Goal: Task Accomplishment & Management: Manage account settings

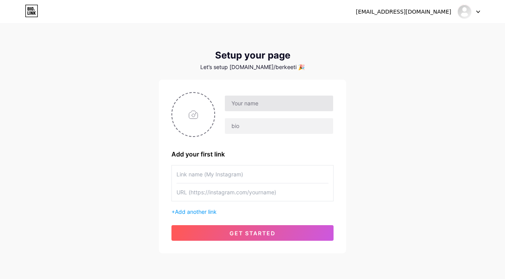
click at [261, 102] on input "text" at bounding box center [279, 104] width 108 height 16
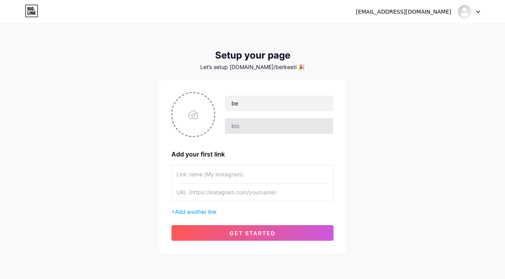
type input "b"
type input "[PERSON_NAME]"
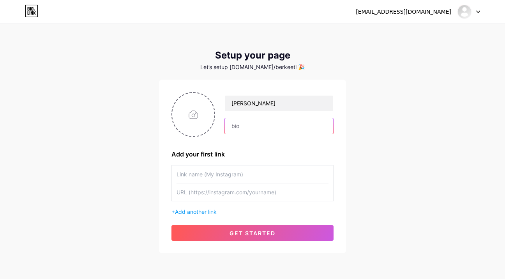
click at [264, 126] on input "text" at bounding box center [279, 126] width 108 height 16
click at [201, 113] on input "file" at bounding box center [193, 114] width 42 height 43
type input "C:\fakepath\IMG_1607.JPG"
click at [211, 175] on input "text" at bounding box center [253, 174] width 152 height 18
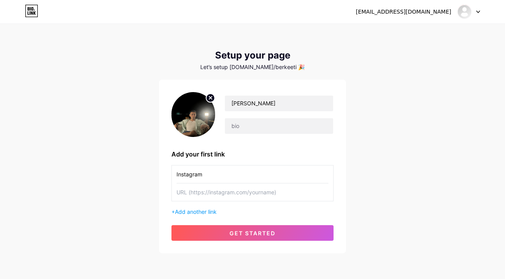
type input "Instagram"
click at [240, 189] on input "text" at bounding box center [253, 192] width 152 height 18
paste input "[URL][DOMAIN_NAME]"
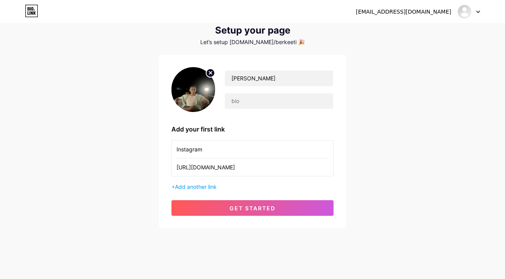
scroll to position [30, 0]
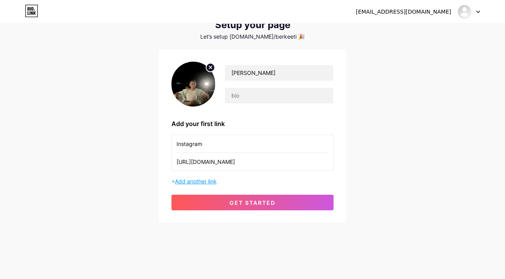
type input "[URL][DOMAIN_NAME]"
click at [211, 182] on span "Add another link" at bounding box center [196, 181] width 42 height 7
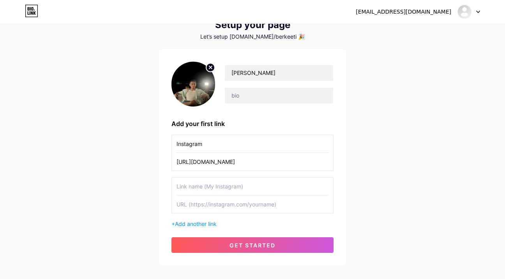
click at [211, 182] on input "text" at bounding box center [253, 186] width 152 height 18
type input "TikTok"
click at [219, 210] on input "text" at bounding box center [253, 204] width 152 height 18
paste input "[URL][DOMAIN_NAME]"
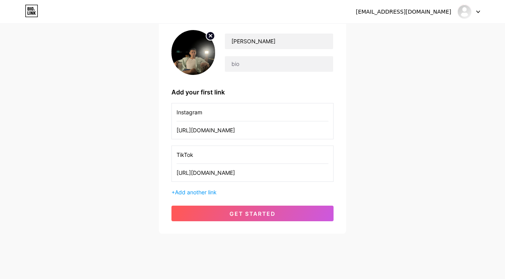
scroll to position [73, 0]
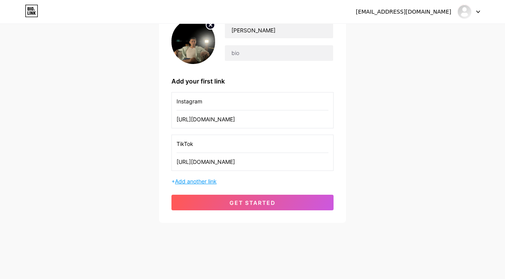
type input "[URL][DOMAIN_NAME]"
click at [209, 183] on span "Add another link" at bounding box center [196, 181] width 42 height 7
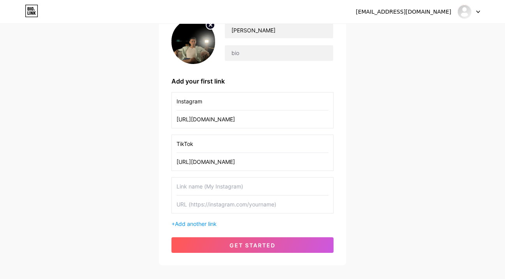
click at [216, 179] on input "text" at bounding box center [253, 186] width 152 height 18
type input "YouTube"
click at [215, 208] on input "text" at bounding box center [253, 204] width 152 height 18
paste input "[URL][DOMAIN_NAME]"
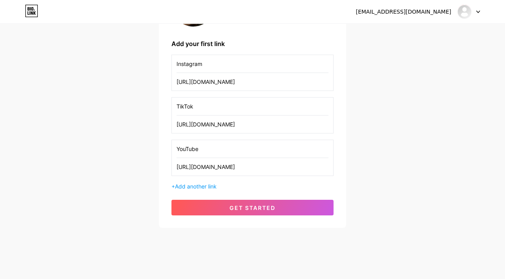
scroll to position [115, 0]
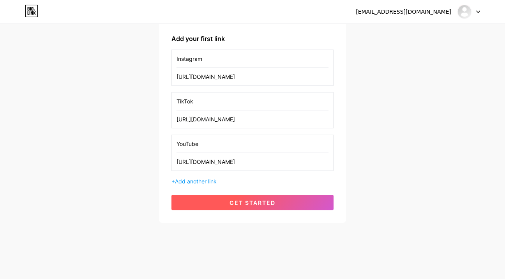
type input "[URL][DOMAIN_NAME]"
click at [261, 200] on span "get started" at bounding box center [253, 202] width 46 height 7
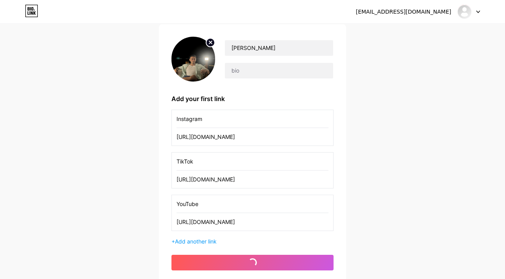
scroll to position [52, 0]
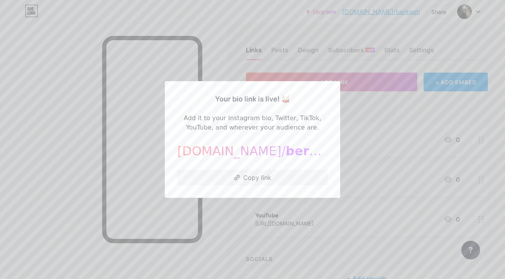
click at [319, 64] on div at bounding box center [252, 139] width 505 height 279
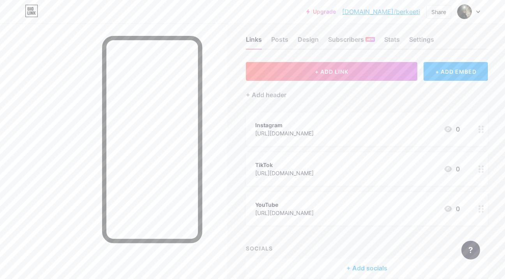
scroll to position [11, 0]
click at [281, 37] on div "Posts" at bounding box center [279, 41] width 17 height 14
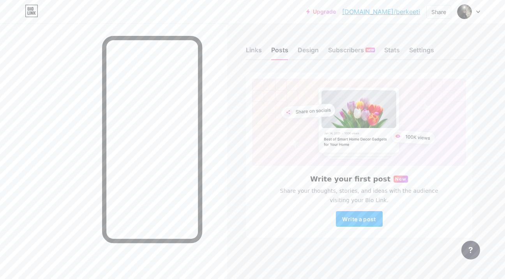
click at [257, 41] on div "Links Posts Design Subscribers NEW Stats Settings" at bounding box center [359, 46] width 226 height 27
click at [254, 48] on div "Links" at bounding box center [254, 52] width 16 height 14
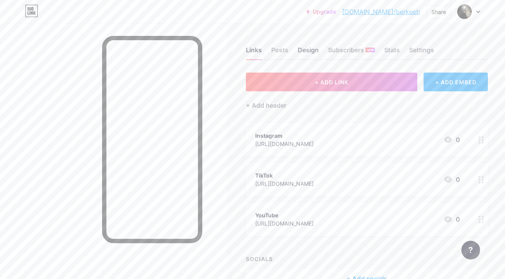
click at [309, 48] on div "Design" at bounding box center [308, 52] width 21 height 14
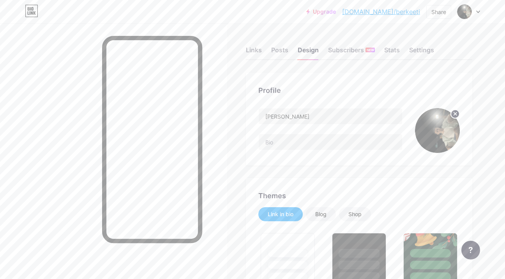
type input "#ffffff"
type input "#000000"
click at [455, 112] on circle at bounding box center [455, 114] width 9 height 9
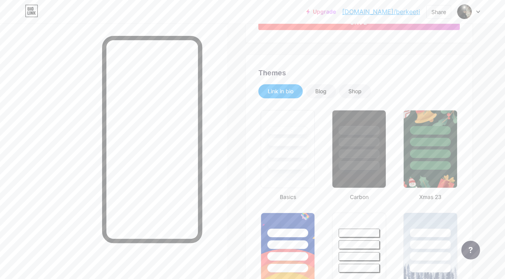
scroll to position [166, 0]
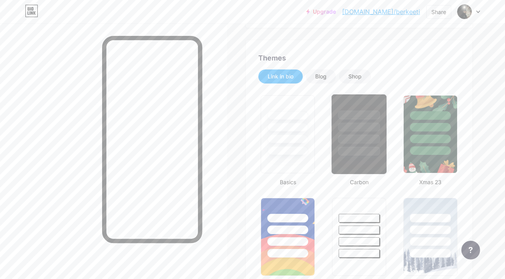
click at [357, 122] on div at bounding box center [359, 124] width 55 height 61
click at [357, 122] on div at bounding box center [359, 125] width 53 height 59
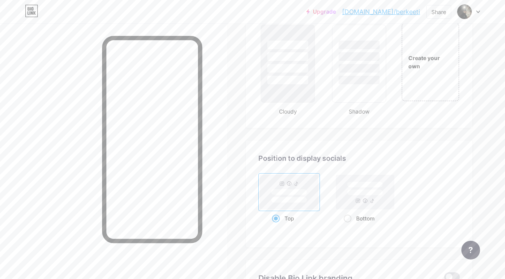
scroll to position [955, 0]
click at [310, 191] on rect at bounding box center [289, 191] width 58 height 34
click at [277, 225] on input "Top" at bounding box center [274, 227] width 5 height 5
click at [365, 198] on icon at bounding box center [365, 200] width 4 height 4
click at [349, 225] on input "Bottom" at bounding box center [346, 227] width 5 height 5
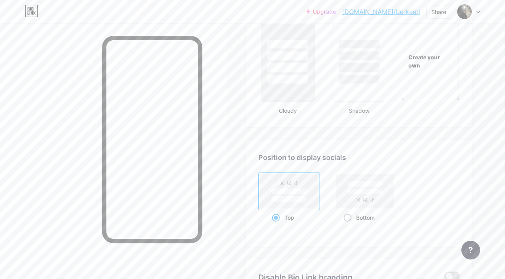
radio input "true"
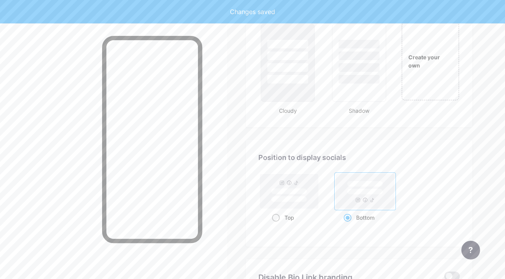
click at [287, 186] on rect at bounding box center [289, 191] width 58 height 34
click at [277, 225] on input "Top" at bounding box center [274, 227] width 5 height 5
radio input "true"
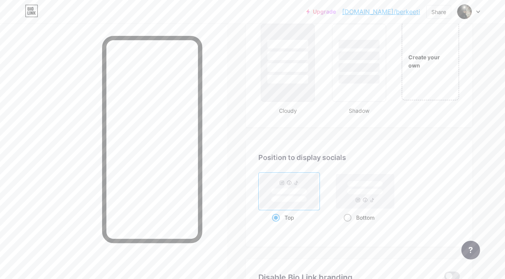
click at [383, 206] on rect at bounding box center [365, 191] width 58 height 34
click at [349, 225] on input "Bottom" at bounding box center [346, 227] width 5 height 5
radio input "true"
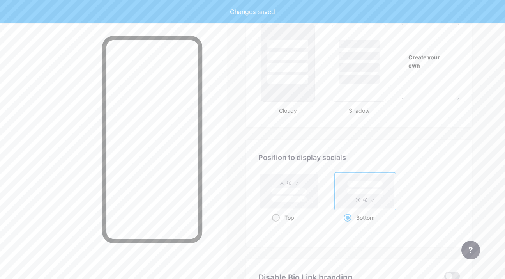
click at [303, 187] on rect at bounding box center [289, 191] width 58 height 34
click at [277, 225] on input "Top" at bounding box center [274, 227] width 5 height 5
radio input "true"
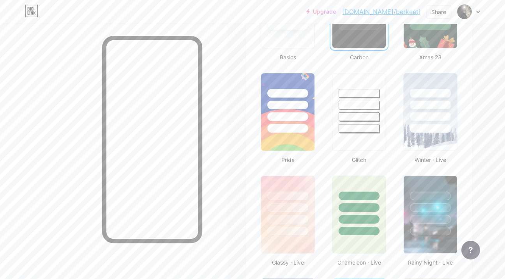
scroll to position [0, 0]
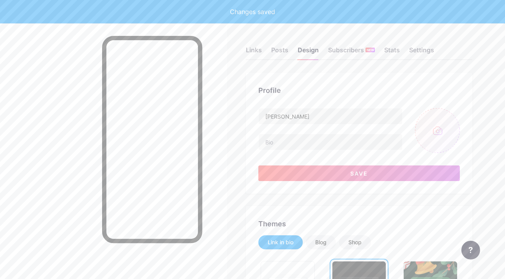
click at [457, 132] on input "file" at bounding box center [437, 130] width 45 height 45
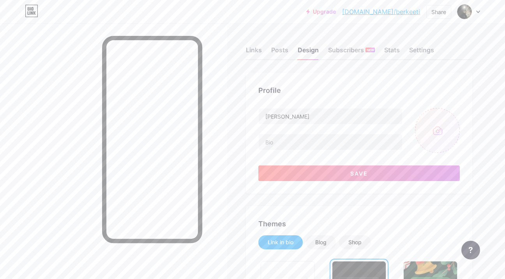
type input "C:\fakepath\IMG_1607.JPG"
click at [439, 139] on img at bounding box center [437, 130] width 45 height 45
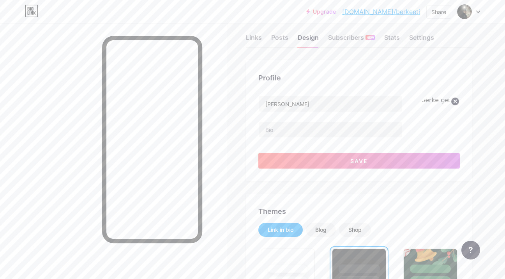
scroll to position [19, 0]
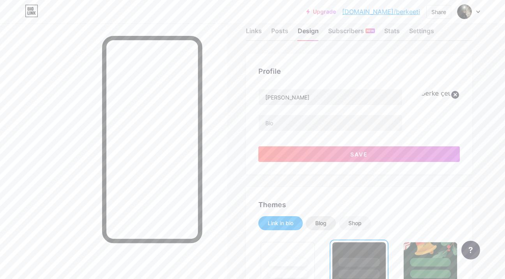
click at [317, 219] on div "Blog" at bounding box center [320, 223] width 11 height 8
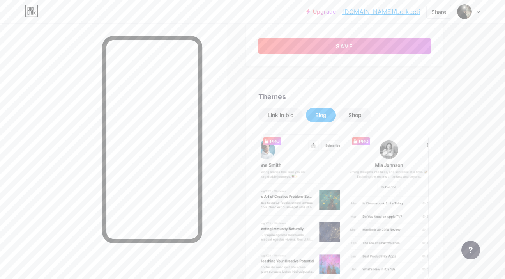
scroll to position [130, 0]
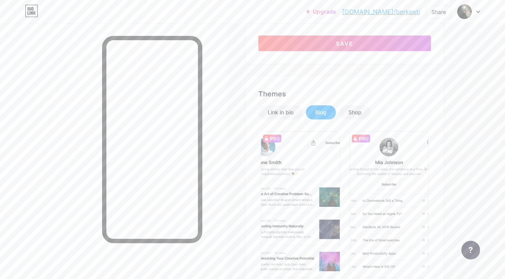
click at [350, 120] on div "Link in bio Blog Shop Minimal read Plain text Newsletter Changes saved" at bounding box center [344, 283] width 173 height 356
click at [299, 114] on div "Link in bio" at bounding box center [280, 112] width 44 height 14
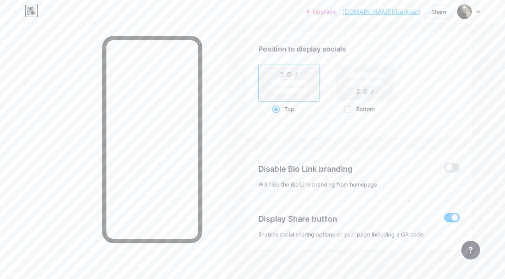
scroll to position [1057, 0]
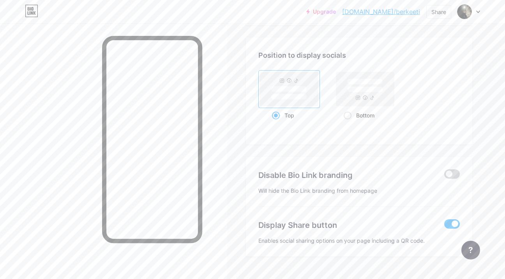
click at [449, 174] on span at bounding box center [452, 173] width 16 height 9
click at [444, 176] on input "checkbox" at bounding box center [444, 176] width 0 height 0
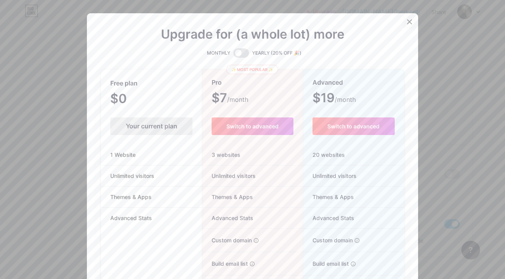
click at [409, 22] on icon at bounding box center [410, 22] width 6 height 6
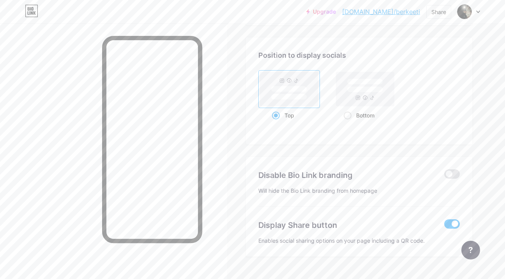
scroll to position [1074, 0]
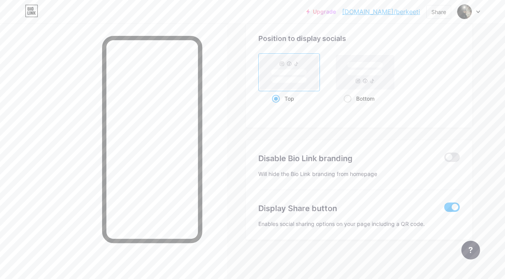
click at [449, 210] on span at bounding box center [452, 206] width 16 height 9
click at [444, 209] on input "checkbox" at bounding box center [444, 209] width 0 height 0
click at [449, 210] on span at bounding box center [452, 206] width 16 height 9
click at [444, 209] on input "checkbox" at bounding box center [444, 209] width 0 height 0
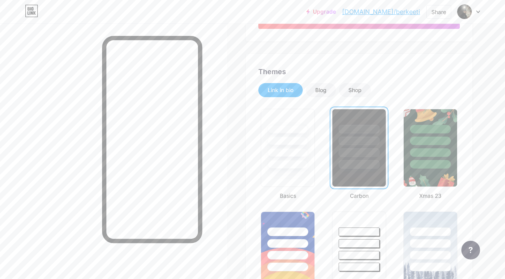
scroll to position [0, 0]
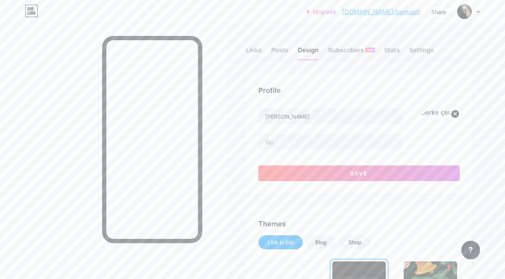
click at [439, 138] on img at bounding box center [437, 130] width 45 height 45
click at [458, 111] on circle at bounding box center [455, 114] width 9 height 9
click at [431, 119] on input "file" at bounding box center [437, 130] width 45 height 45
type input "C:\fakepath\IMG_0096.JPG"
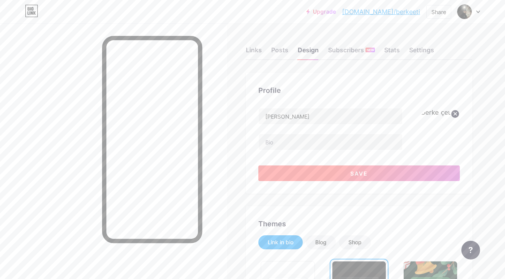
click at [286, 167] on button "Save" at bounding box center [359, 173] width 202 height 16
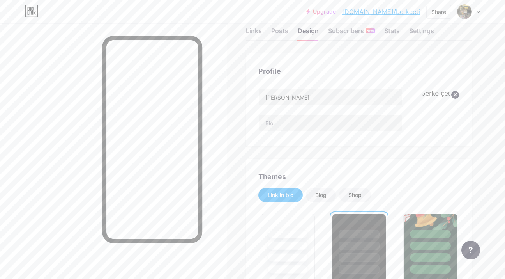
scroll to position [21, 0]
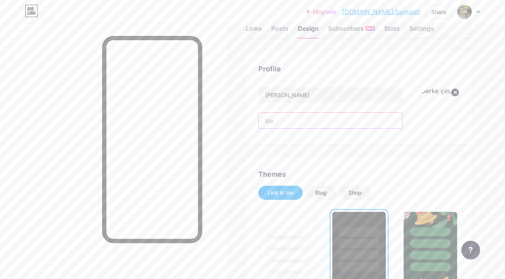
click at [348, 120] on input "text" at bounding box center [330, 121] width 143 height 16
click at [454, 91] on icon at bounding box center [455, 92] width 3 height 3
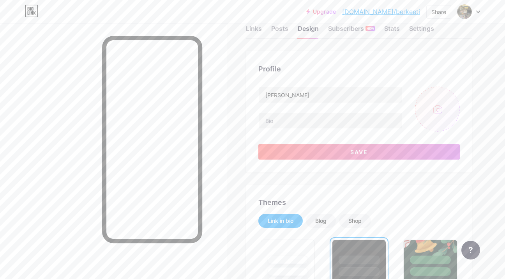
click at [430, 109] on input "file" at bounding box center [437, 109] width 45 height 45
type input "C:\fakepath\IMG_9574.HEIC"
click at [441, 110] on input "file" at bounding box center [437, 109] width 45 height 45
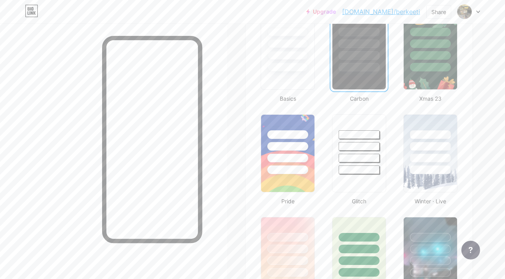
scroll to position [0, 0]
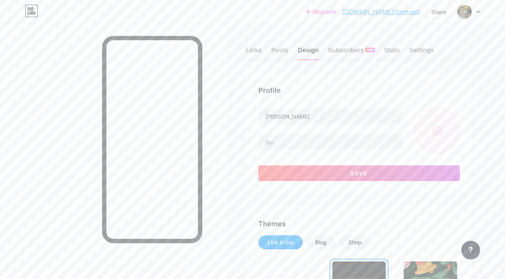
click at [433, 135] on input "file" at bounding box center [437, 130] width 45 height 45
click at [419, 135] on input "file" at bounding box center [437, 130] width 45 height 45
click at [407, 14] on link "[DOMAIN_NAME]/berkeeti" at bounding box center [381, 11] width 78 height 9
click at [442, 143] on input "file" at bounding box center [437, 130] width 45 height 45
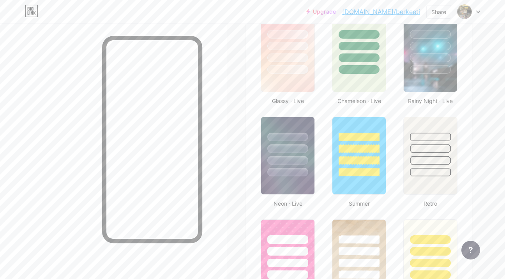
scroll to position [451, 0]
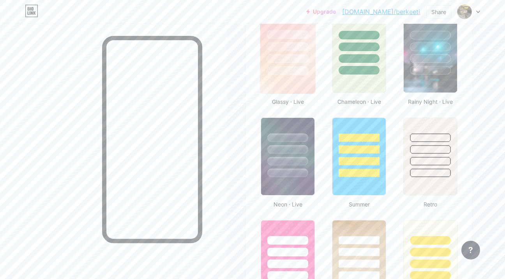
click at [297, 79] on img at bounding box center [287, 54] width 55 height 80
click at [297, 79] on img at bounding box center [287, 53] width 53 height 77
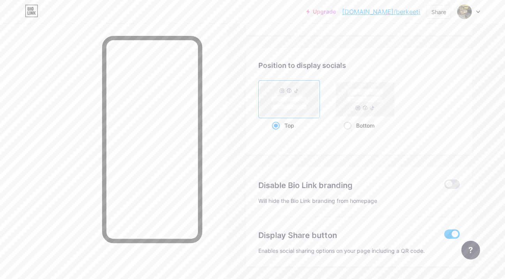
scroll to position [1047, 0]
click at [297, 92] on rect at bounding box center [289, 98] width 58 height 34
click at [277, 132] on input "Top" at bounding box center [274, 134] width 5 height 5
click at [359, 99] on rect at bounding box center [365, 99] width 36 height 6
click at [349, 132] on input "Bottom" at bounding box center [346, 134] width 5 height 5
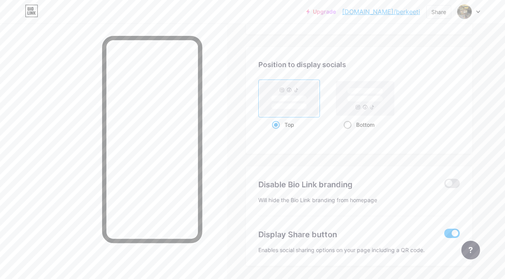
radio input "true"
click at [296, 98] on rect at bounding box center [289, 99] width 36 height 6
click at [277, 132] on input "Top" at bounding box center [274, 134] width 5 height 5
radio input "true"
click at [350, 103] on rect at bounding box center [365, 98] width 58 height 34
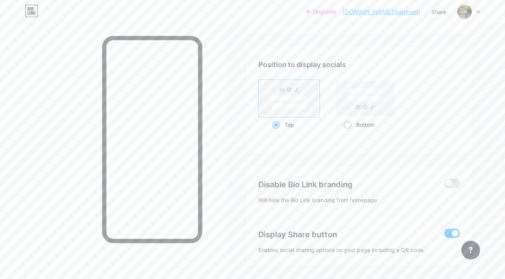
click at [349, 132] on input "Bottom" at bounding box center [346, 134] width 5 height 5
radio input "true"
click at [350, 103] on rect at bounding box center [365, 98] width 58 height 34
click at [349, 132] on input "Bottom" at bounding box center [346, 134] width 5 height 5
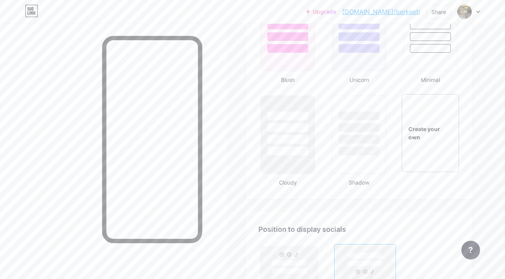
scroll to position [898, 0]
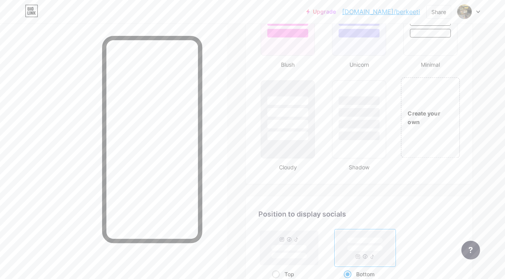
click at [412, 136] on div "Create your own" at bounding box center [430, 117] width 59 height 80
click at [419, 117] on div "Create your own" at bounding box center [429, 118] width 57 height 8
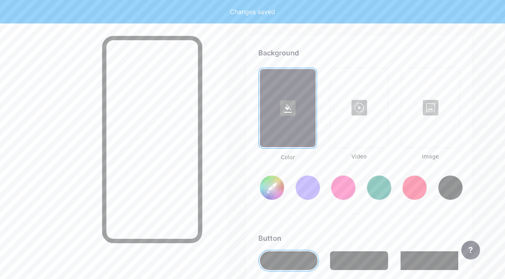
scroll to position [1063, 0]
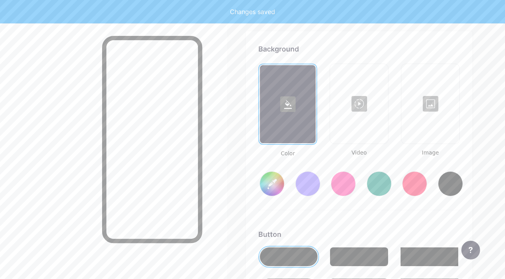
type input "#ffffff"
type input "#000000"
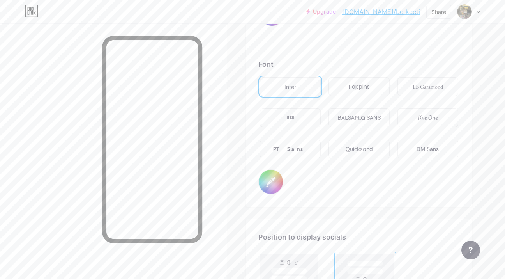
scroll to position [1365, 0]
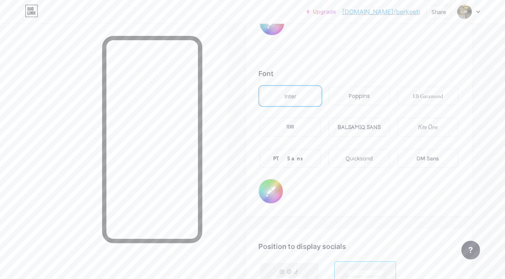
click at [341, 155] on div "Quicksand" at bounding box center [359, 158] width 61 height 19
click at [301, 94] on div "Inter" at bounding box center [290, 96] width 61 height 19
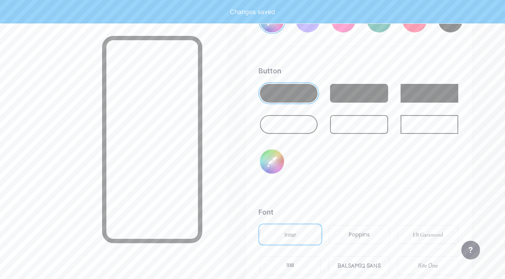
scroll to position [1224, 0]
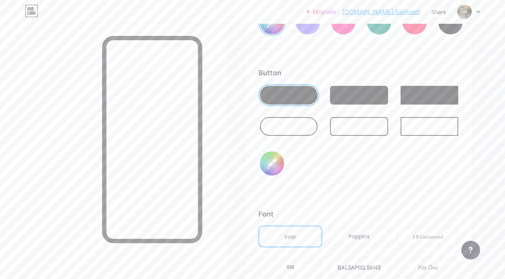
click at [308, 125] on div at bounding box center [289, 126] width 58 height 19
click at [353, 126] on div at bounding box center [359, 126] width 58 height 19
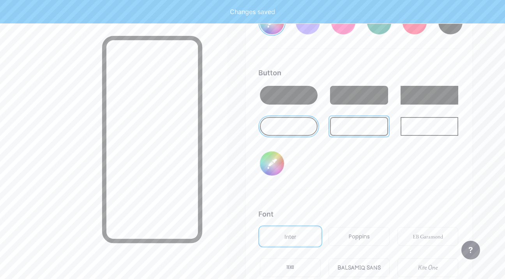
click at [428, 131] on div at bounding box center [430, 126] width 58 height 19
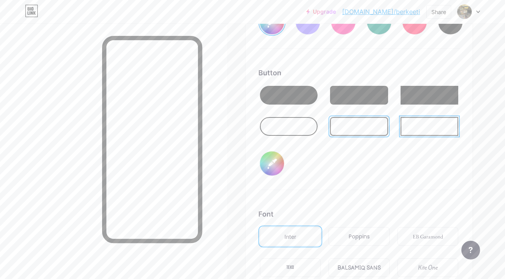
click at [267, 159] on input "#000000" at bounding box center [272, 163] width 24 height 24
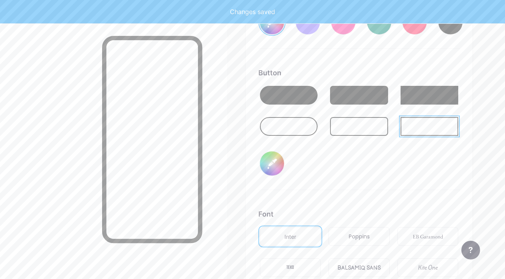
type input "#ffffff"
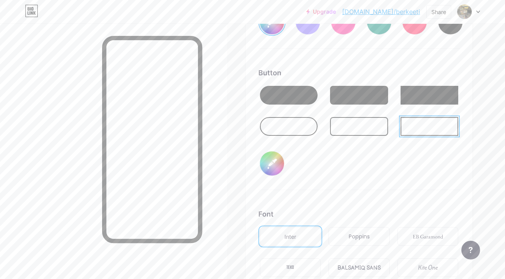
click at [391, 71] on div "Button" at bounding box center [359, 72] width 202 height 11
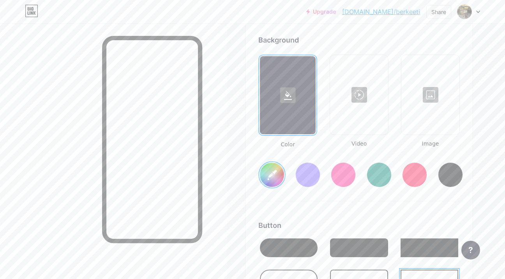
scroll to position [1088, 0]
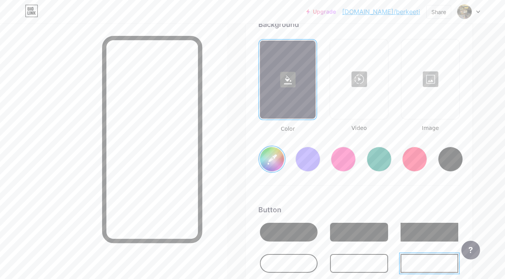
click at [421, 94] on div at bounding box center [430, 79] width 57 height 78
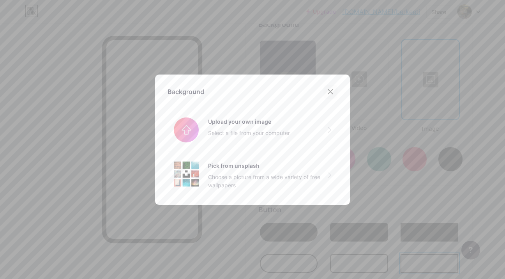
click at [330, 89] on icon at bounding box center [330, 91] width 6 height 6
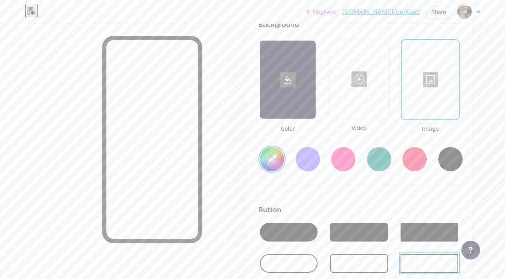
click at [431, 97] on div at bounding box center [431, 80] width 56 height 78
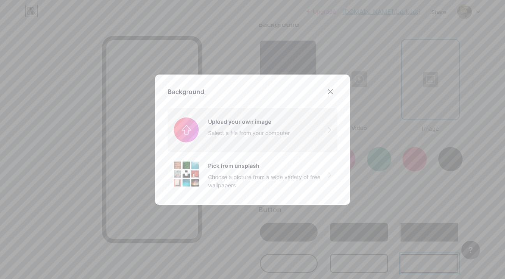
click at [281, 124] on input "file" at bounding box center [253, 130] width 170 height 44
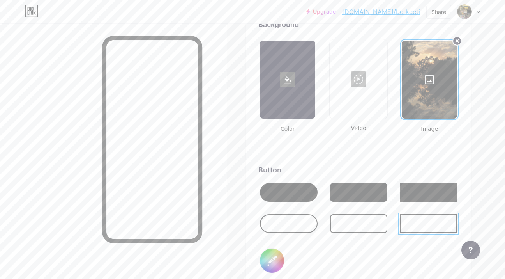
click at [292, 221] on div at bounding box center [288, 223] width 57 height 19
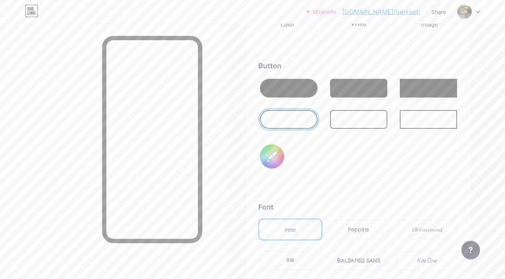
scroll to position [1193, 0]
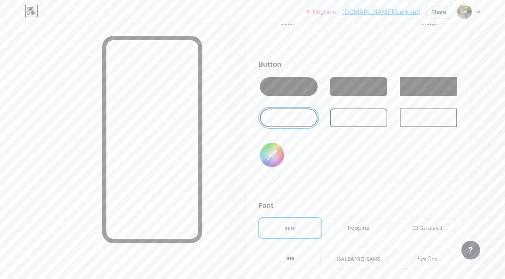
click at [274, 154] on input "#000000" at bounding box center [272, 155] width 24 height 24
click at [379, 172] on div "Button #c02a2a" at bounding box center [358, 120] width 200 height 122
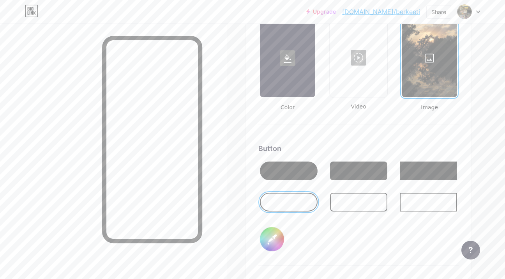
scroll to position [1114, 0]
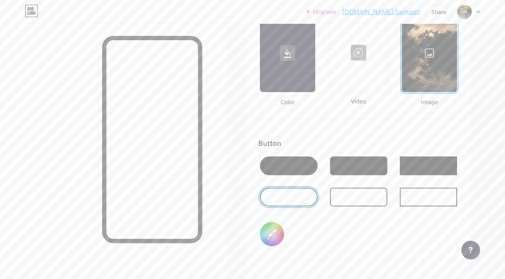
click at [271, 231] on input "#c02a2a" at bounding box center [272, 234] width 24 height 24
click at [371, 215] on div at bounding box center [358, 186] width 200 height 62
click at [304, 197] on div at bounding box center [288, 197] width 57 height 19
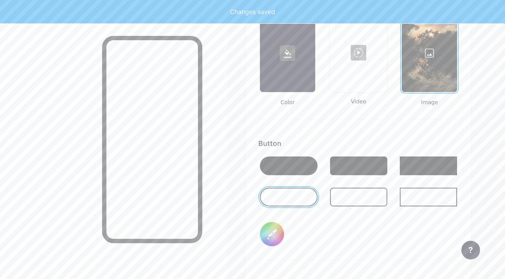
click at [268, 235] on input "#0084ff" at bounding box center [272, 234] width 24 height 24
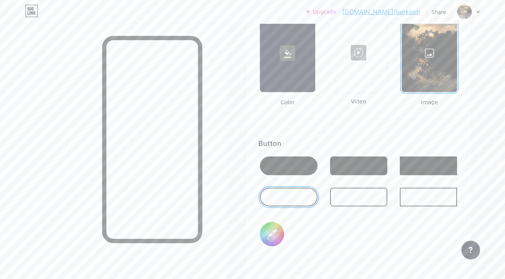
type input "#ffffff"
click at [334, 232] on div "Button #ffffff" at bounding box center [358, 199] width 200 height 122
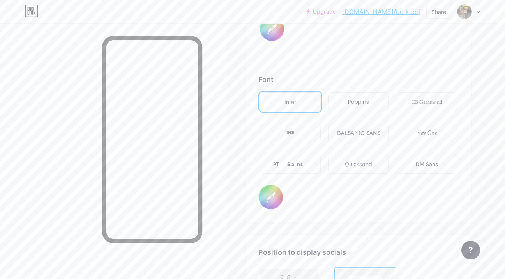
scroll to position [1324, 0]
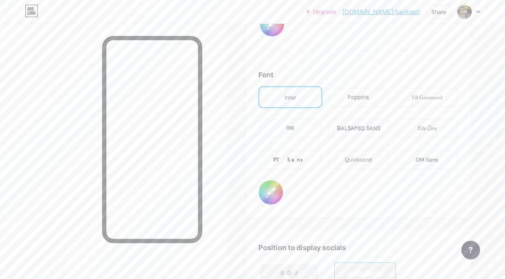
click at [278, 195] on input "#000000" at bounding box center [271, 192] width 24 height 24
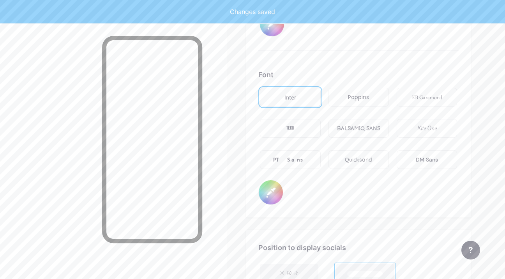
type input "#ffffff"
drag, startPoint x: 258, startPoint y: 83, endPoint x: 247, endPoint y: 79, distance: 12.1
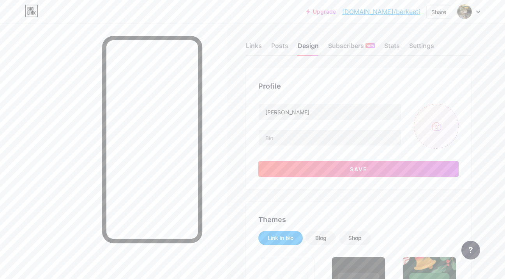
scroll to position [0, 0]
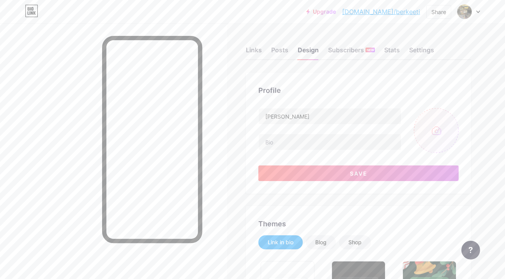
click at [419, 131] on input "file" at bounding box center [436, 130] width 45 height 45
type input "C:\fakepath\IMG_0426.JPG"
click at [433, 129] on img at bounding box center [436, 130] width 45 height 45
click at [449, 130] on img at bounding box center [436, 130] width 45 height 45
click at [437, 130] on img at bounding box center [436, 130] width 45 height 45
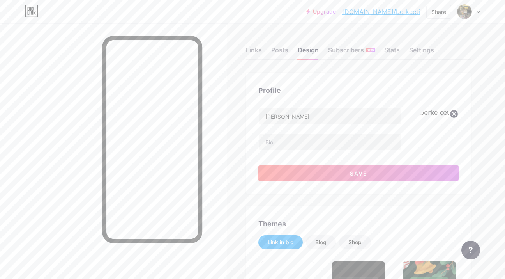
click at [437, 130] on img at bounding box center [436, 130] width 45 height 45
click at [446, 139] on img at bounding box center [436, 130] width 45 height 45
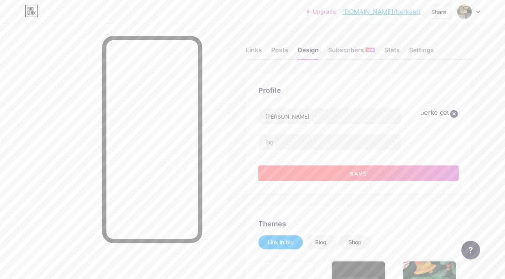
click at [375, 176] on button "Save" at bounding box center [358, 173] width 200 height 16
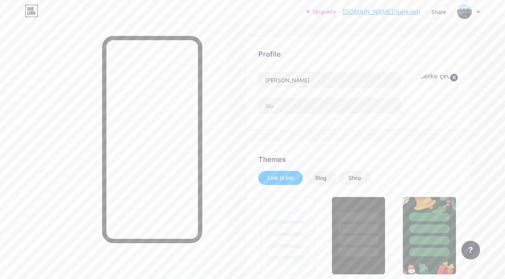
scroll to position [35, 0]
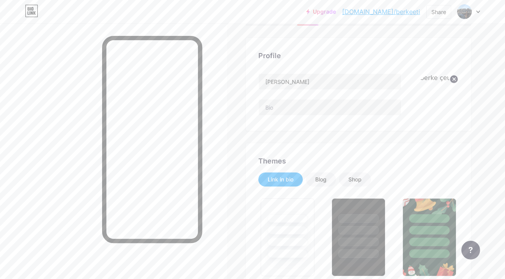
click at [450, 80] on circle at bounding box center [454, 79] width 9 height 9
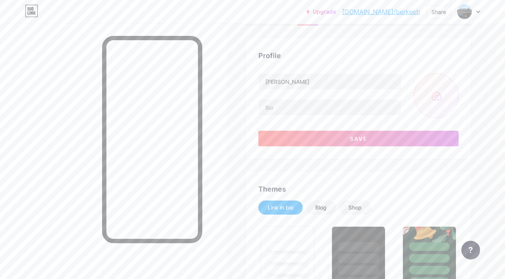
click at [430, 106] on input "file" at bounding box center [436, 95] width 45 height 45
type input "C:\fakepath\IMG_1607.JPG"
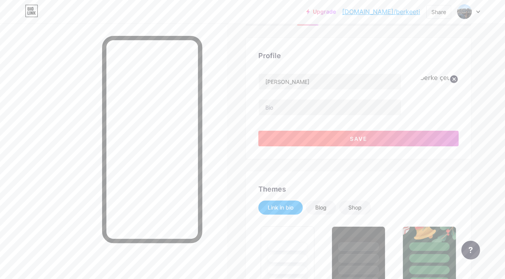
click at [347, 137] on button "Save" at bounding box center [358, 139] width 200 height 16
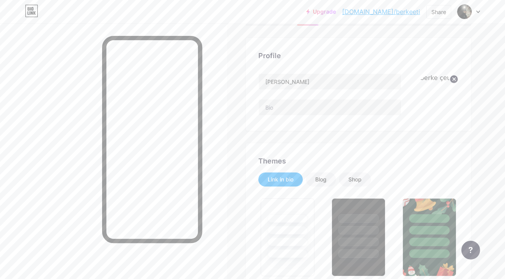
click at [434, 108] on img at bounding box center [436, 95] width 45 height 45
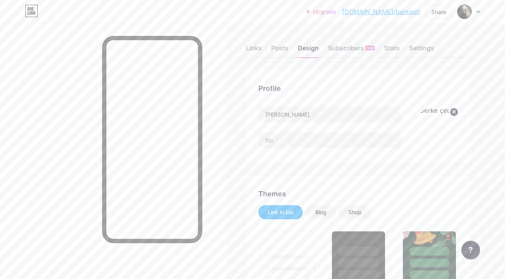
scroll to position [0, 0]
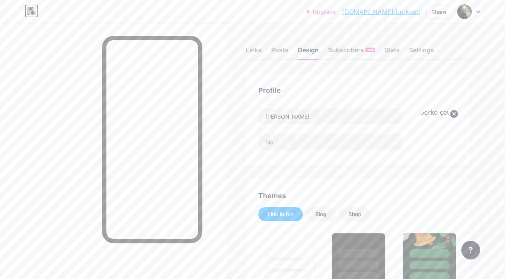
click at [454, 116] on circle at bounding box center [454, 114] width 9 height 9
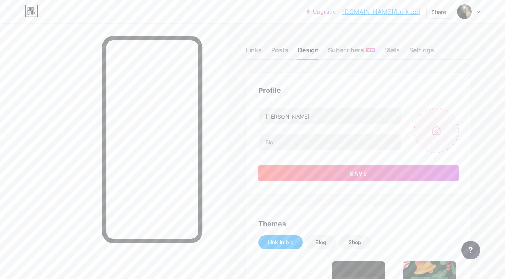
click at [449, 128] on input "file" at bounding box center [436, 130] width 45 height 45
type input "C:\fakepath\IMG_1607.JPG"
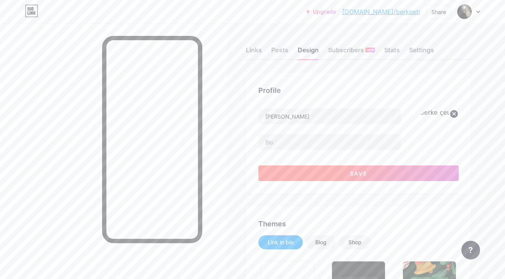
click at [331, 169] on button "Save" at bounding box center [358, 173] width 200 height 16
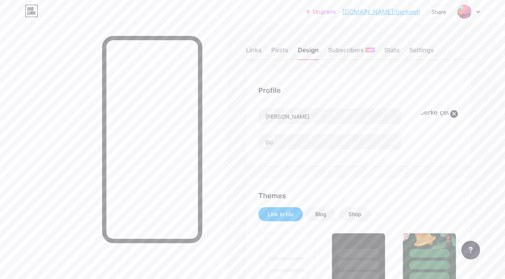
click at [453, 115] on circle at bounding box center [454, 114] width 9 height 9
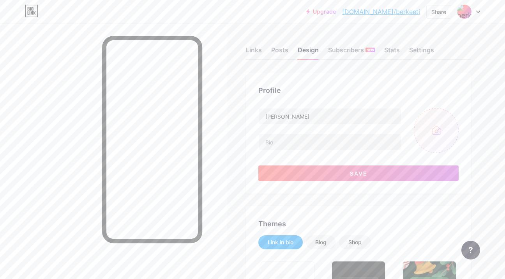
click at [429, 127] on input "file" at bounding box center [436, 130] width 45 height 45
type input "C:\fakepath\IMG_1607.JPG"
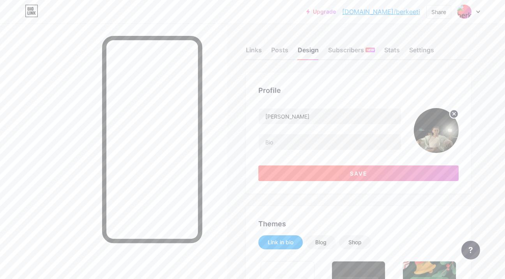
click at [368, 173] on button "Save" at bounding box center [358, 173] width 200 height 16
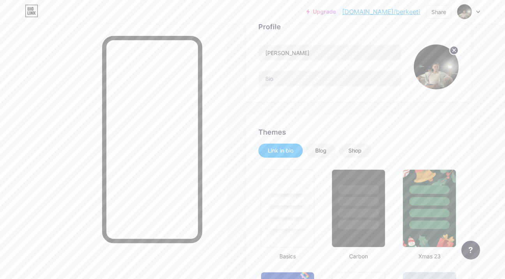
scroll to position [42, 0]
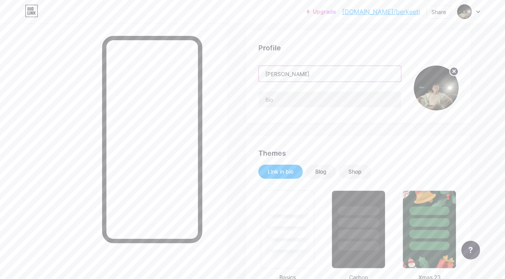
click at [305, 78] on input "[PERSON_NAME]" at bounding box center [330, 74] width 142 height 16
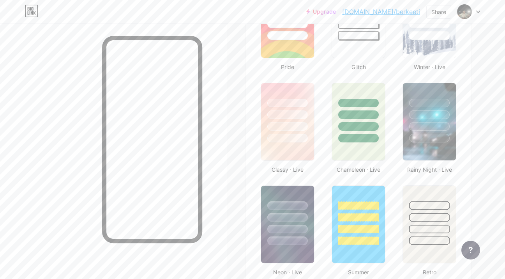
scroll to position [359, 0]
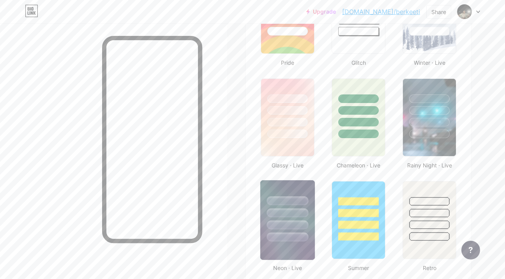
click at [298, 213] on div at bounding box center [288, 212] width 42 height 9
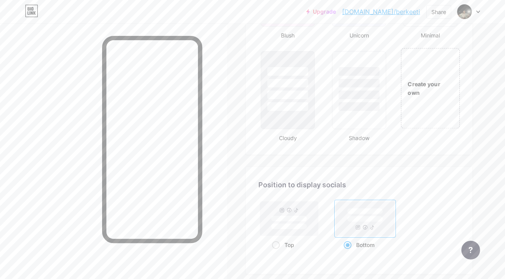
scroll to position [879, 0]
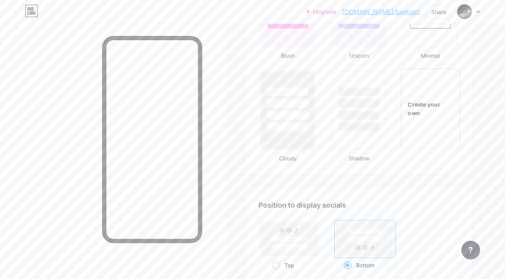
click at [425, 113] on div "Create your own" at bounding box center [431, 108] width 58 height 17
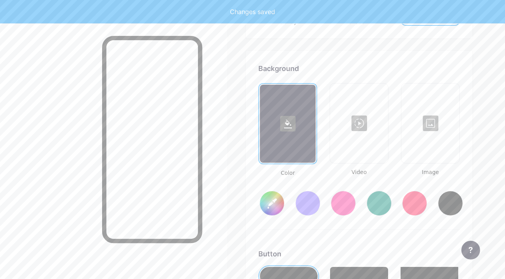
scroll to position [1035, 0]
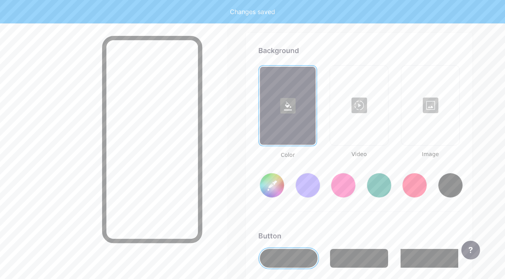
type input "#ffffff"
type input "#000000"
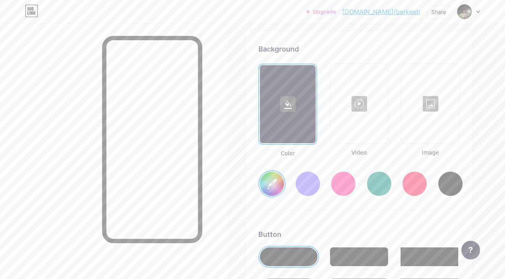
click at [425, 122] on div at bounding box center [430, 104] width 57 height 78
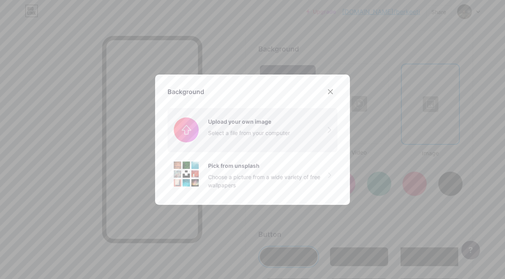
click at [303, 128] on input "file" at bounding box center [253, 130] width 170 height 44
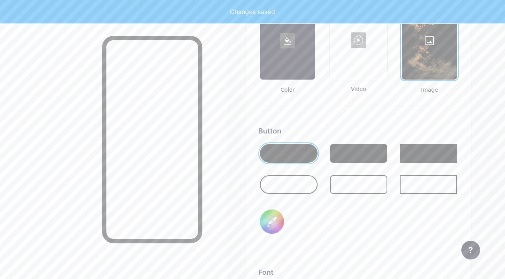
scroll to position [1100, 0]
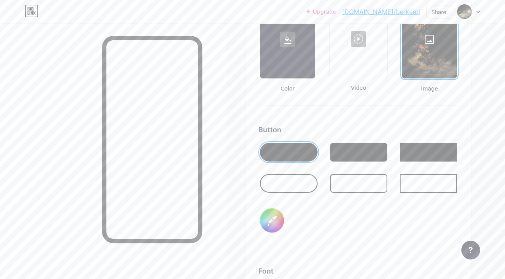
click at [269, 217] on input "#000000" at bounding box center [272, 220] width 24 height 24
click at [270, 219] on input "#cc8c50" at bounding box center [272, 220] width 24 height 24
type input "#524324"
click at [325, 226] on div "Button #524324" at bounding box center [358, 185] width 200 height 122
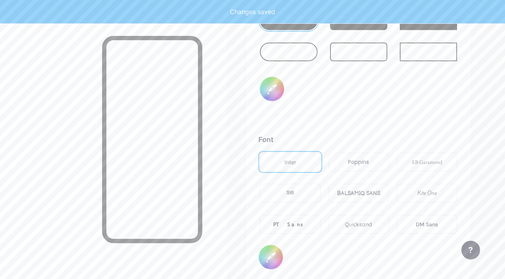
scroll to position [1249, 0]
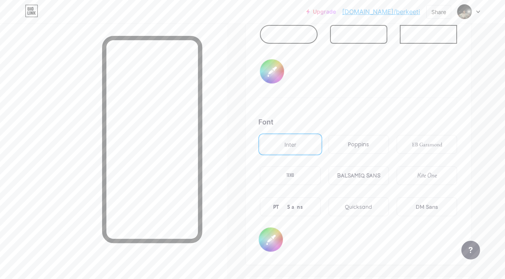
click at [310, 209] on div "PT Sans" at bounding box center [290, 206] width 60 height 19
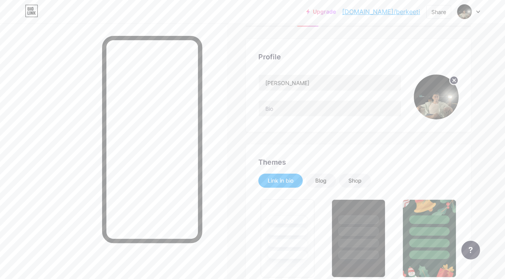
scroll to position [0, 0]
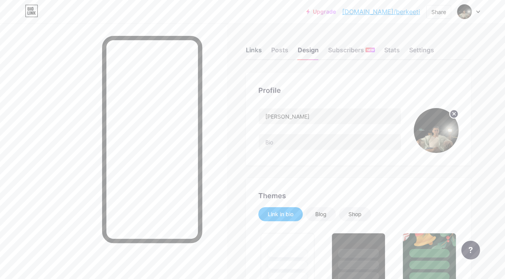
click at [260, 51] on div "Links" at bounding box center [254, 52] width 16 height 14
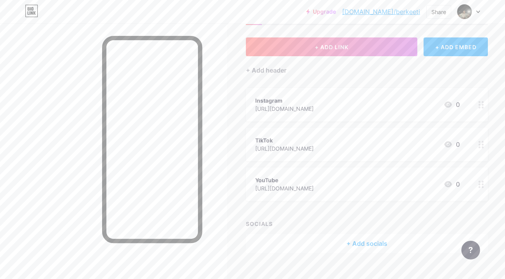
scroll to position [39, 0]
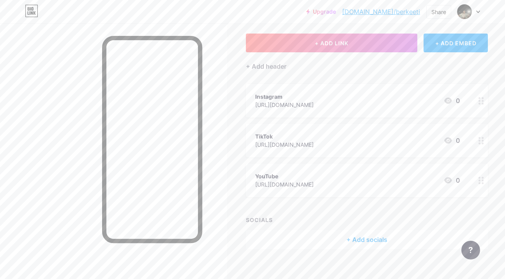
click at [481, 105] on div at bounding box center [481, 101] width 13 height 34
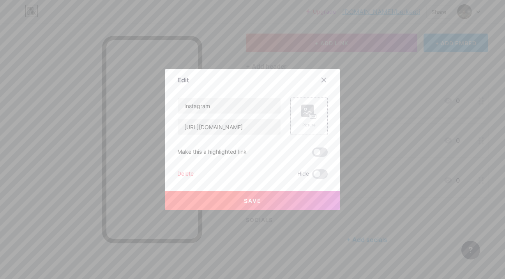
click at [314, 124] on div "Picture" at bounding box center [309, 125] width 16 height 6
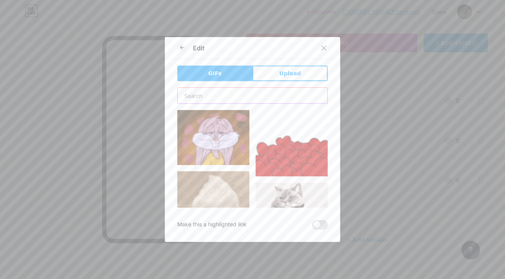
click at [260, 100] on input "text" at bounding box center [253, 96] width 150 height 16
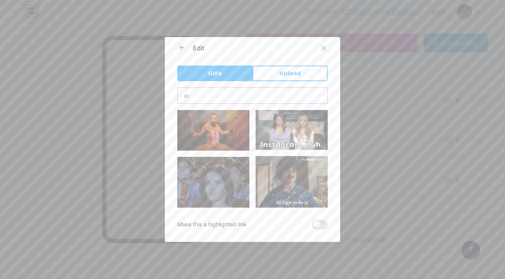
type input "i"
click at [329, 54] on div at bounding box center [328, 48] width 23 height 14
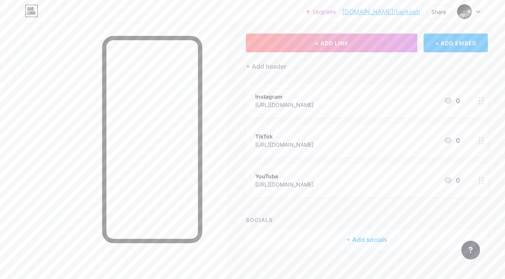
click at [483, 105] on div at bounding box center [481, 101] width 13 height 34
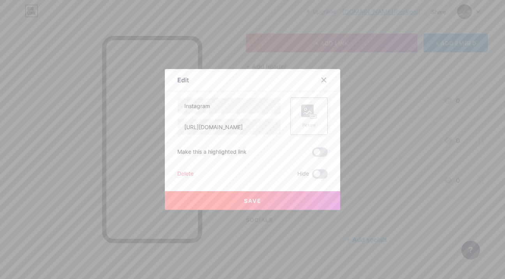
click at [317, 113] on div "Picture" at bounding box center [308, 115] width 37 height 37
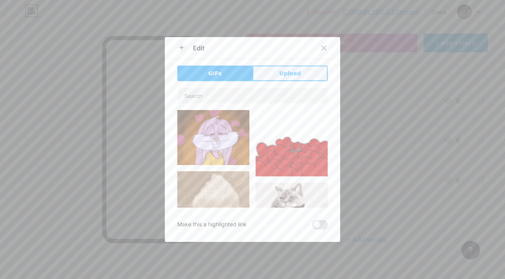
click at [287, 78] on button "Upload" at bounding box center [290, 73] width 75 height 16
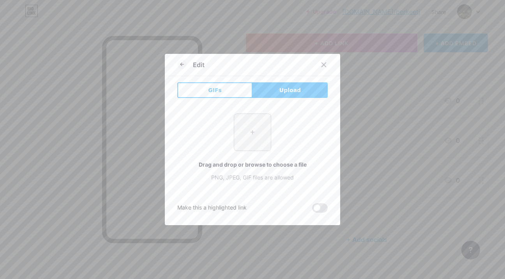
click at [244, 126] on input "file" at bounding box center [252, 132] width 37 height 37
type input "C:\fakepath\Ekran Resmi [DATE] 14.40.09.jpeg"
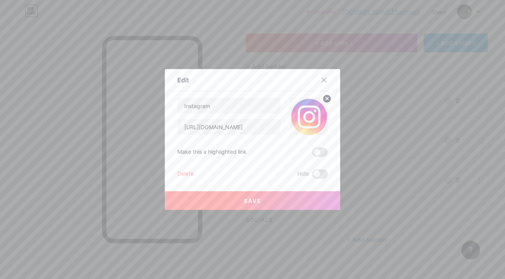
click at [304, 198] on button "Save" at bounding box center [252, 200] width 175 height 19
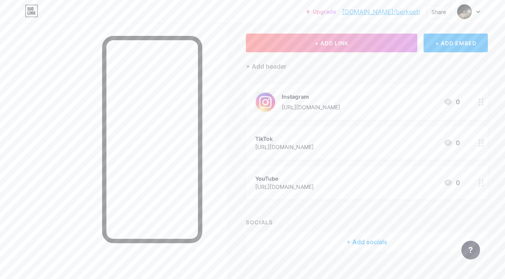
click at [481, 145] on icon at bounding box center [481, 142] width 5 height 7
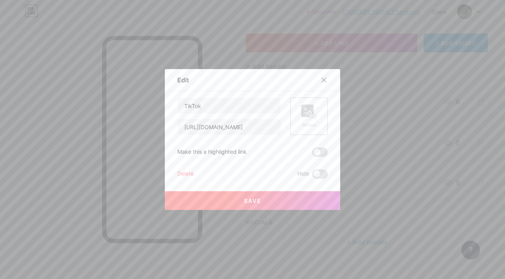
click at [304, 117] on rect at bounding box center [307, 110] width 12 height 12
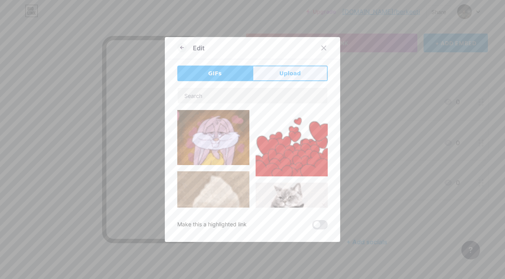
click at [278, 73] on button "Upload" at bounding box center [290, 73] width 75 height 16
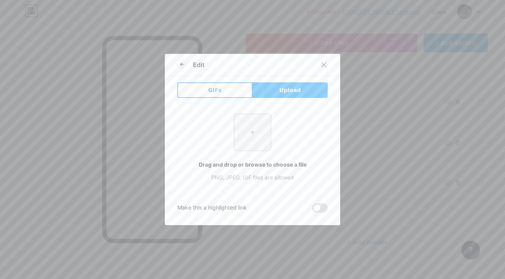
click at [251, 135] on input "file" at bounding box center [252, 132] width 37 height 37
type input "C:\fakepath\Ekran Resmi [DATE] 14.40.24.jpeg"
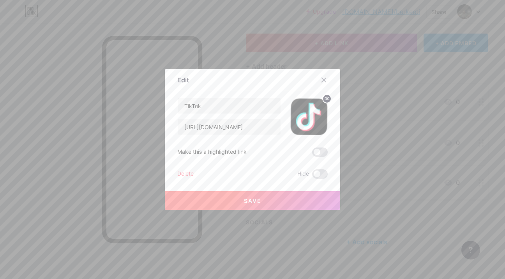
click at [321, 147] on div "TikTok [URL][DOMAIN_NAME] Make this a highlighted link Delete Hide Save" at bounding box center [252, 137] width 150 height 81
click at [321, 148] on span at bounding box center [320, 151] width 16 height 9
click at [312, 154] on input "checkbox" at bounding box center [312, 154] width 0 height 0
click at [301, 202] on button "Save" at bounding box center [252, 200] width 175 height 19
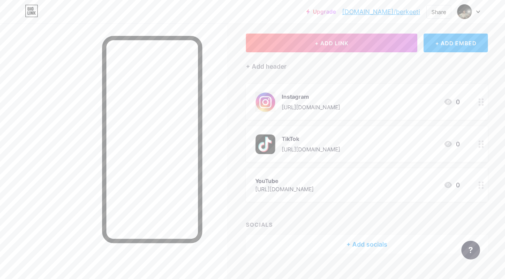
click at [478, 144] on div at bounding box center [481, 144] width 13 height 36
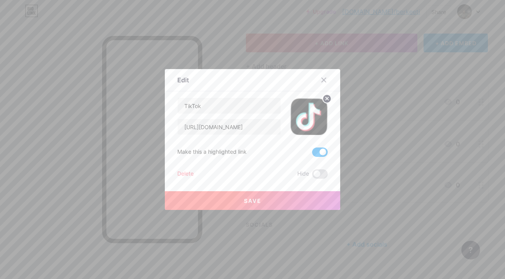
click at [319, 154] on span at bounding box center [320, 151] width 16 height 9
click at [312, 154] on input "checkbox" at bounding box center [312, 154] width 0 height 0
click at [326, 81] on icon at bounding box center [324, 80] width 4 height 4
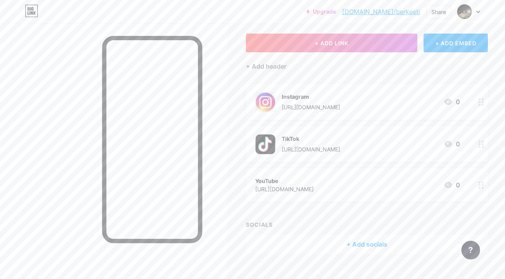
click at [483, 147] on circle at bounding box center [483, 147] width 2 height 2
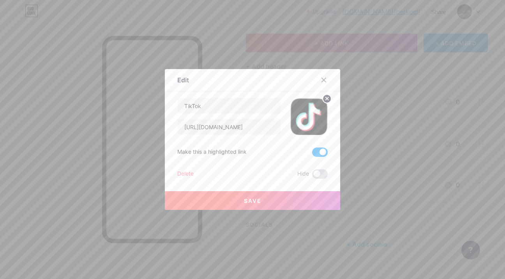
click at [322, 152] on span at bounding box center [320, 151] width 16 height 9
click at [312, 154] on input "checkbox" at bounding box center [312, 154] width 0 height 0
click at [316, 195] on button "Save" at bounding box center [252, 200] width 175 height 19
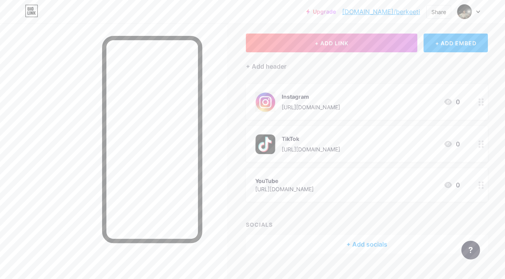
click at [481, 184] on icon at bounding box center [481, 184] width 5 height 7
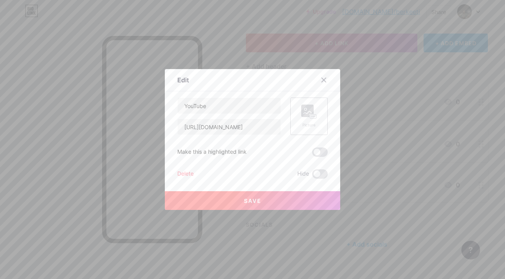
click at [303, 112] on rect at bounding box center [307, 110] width 12 height 12
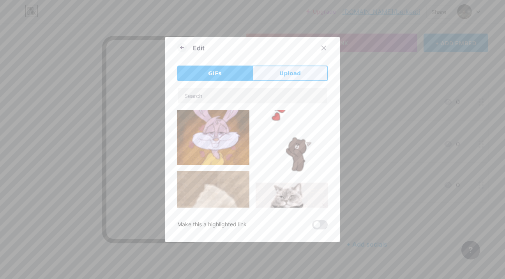
click at [271, 74] on button "Upload" at bounding box center [290, 73] width 75 height 16
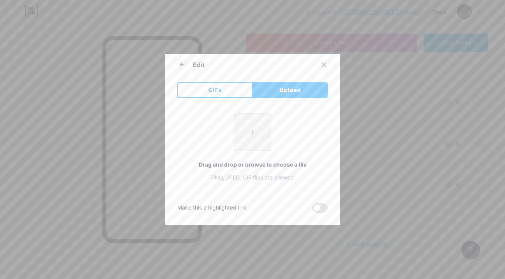
click at [239, 135] on input "file" at bounding box center [252, 132] width 37 height 37
type input "C:\fakepath\Ekran Resmi [DATE] 14.40.46.jpeg"
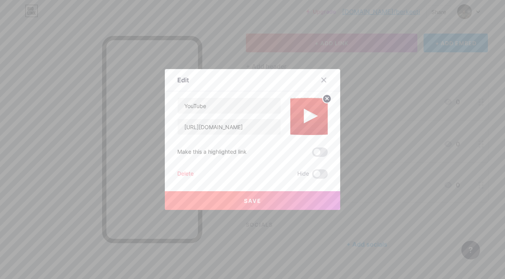
click at [278, 202] on button "Save" at bounding box center [252, 200] width 175 height 19
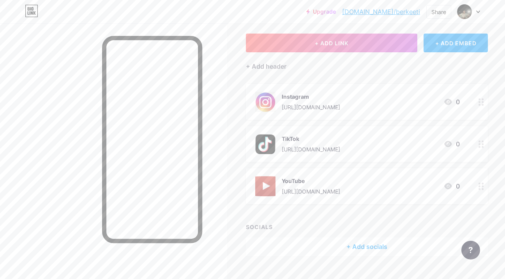
click at [481, 106] on div at bounding box center [481, 102] width 13 height 36
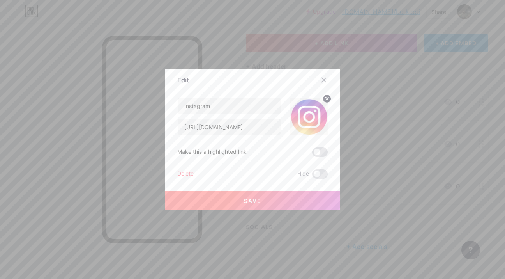
click at [312, 108] on img at bounding box center [308, 115] width 37 height 37
click at [329, 97] on circle at bounding box center [327, 98] width 9 height 9
click at [313, 111] on rect at bounding box center [307, 110] width 12 height 12
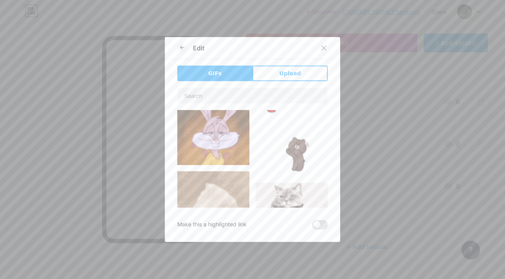
click at [292, 83] on div "GIFs Upload Content YouTube Play YouTube video without leaving your page. ADD V…" at bounding box center [252, 147] width 150 height 164
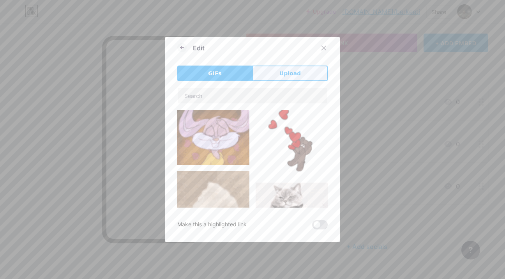
click at [297, 76] on span "Upload" at bounding box center [290, 73] width 21 height 8
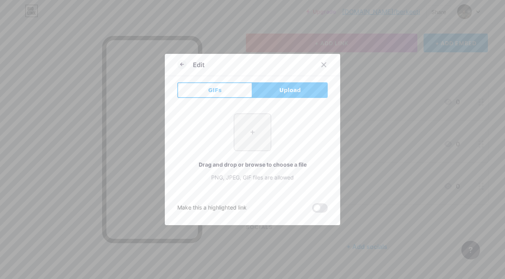
click at [261, 135] on input "file" at bounding box center [252, 132] width 37 height 37
type input "C:\fakepath\Ekran Resmi [DATE] 14.40.09.jpeg"
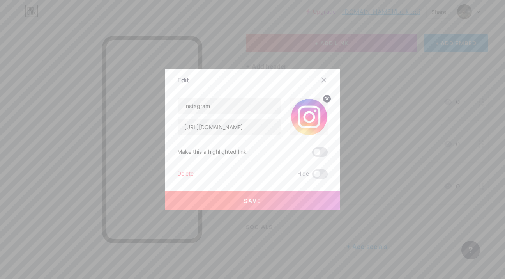
click at [312, 123] on img at bounding box center [308, 115] width 37 height 37
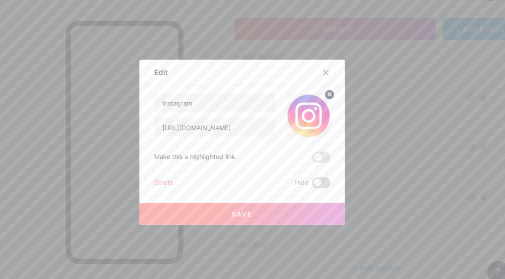
click at [325, 169] on label at bounding box center [320, 173] width 16 height 9
click at [321, 176] on span at bounding box center [320, 173] width 16 height 9
click at [312, 176] on input "checkbox" at bounding box center [312, 176] width 0 height 0
click at [314, 198] on button "Save" at bounding box center [252, 200] width 175 height 19
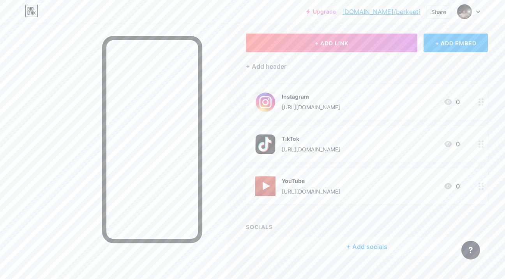
click at [479, 103] on icon at bounding box center [481, 101] width 5 height 7
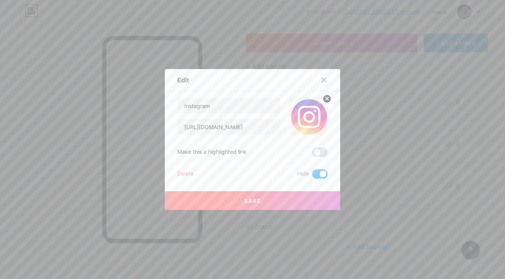
click at [316, 173] on span at bounding box center [320, 173] width 16 height 9
click at [312, 176] on input "checkbox" at bounding box center [312, 176] width 0 height 0
click at [303, 200] on button "Save" at bounding box center [252, 200] width 175 height 19
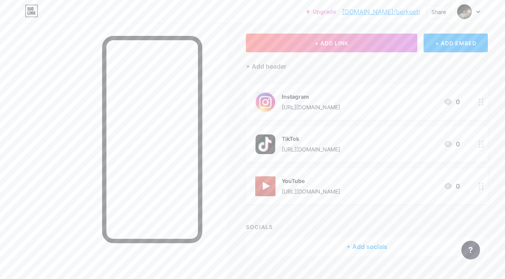
scroll to position [55, 0]
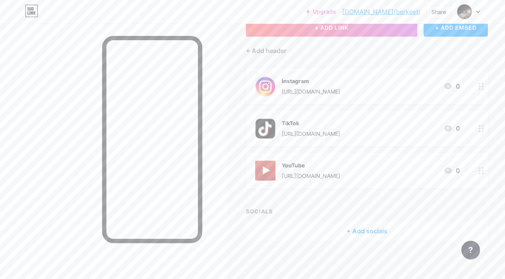
click at [480, 88] on circle at bounding box center [480, 89] width 2 height 2
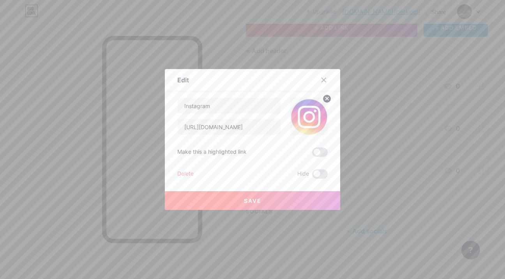
click at [329, 101] on circle at bounding box center [327, 98] width 9 height 9
click at [312, 111] on rect at bounding box center [307, 110] width 12 height 12
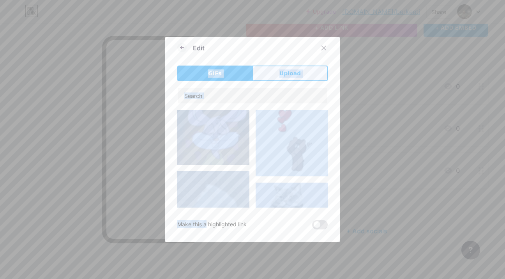
click at [280, 79] on button "Upload" at bounding box center [290, 73] width 75 height 16
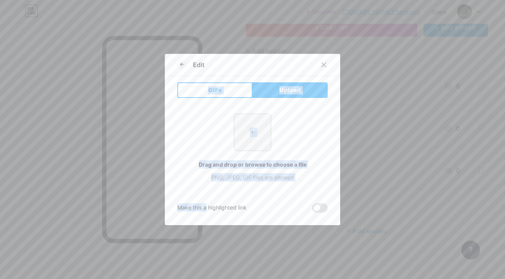
click at [256, 125] on input "file" at bounding box center [252, 132] width 37 height 37
type input "C:\fakepath\Ekran Resmi [DATE] 14.40.09.jpeg"
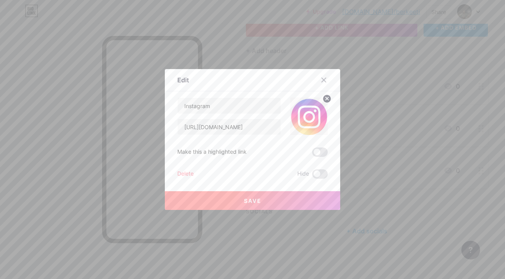
drag, startPoint x: 251, startPoint y: 64, endPoint x: 252, endPoint y: 3, distance: 60.8
click at [252, 1] on div "Edit Content YouTube Play YouTube video without leaving your page. ADD Vimeo Pl…" at bounding box center [252, 139] width 505 height 279
click at [229, 202] on button "Save" at bounding box center [252, 200] width 175 height 19
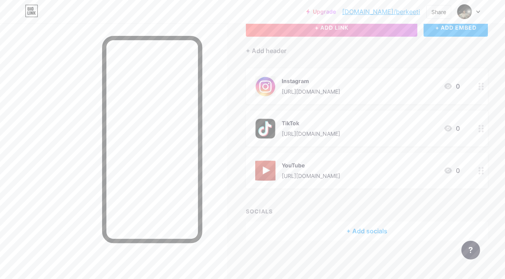
click at [481, 171] on icon at bounding box center [481, 170] width 5 height 7
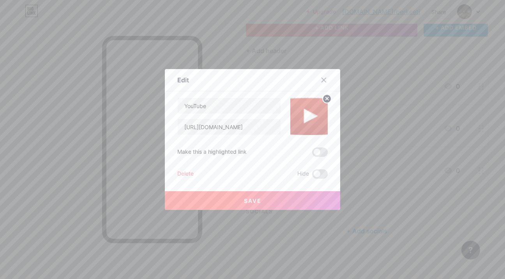
click at [327, 101] on circle at bounding box center [327, 98] width 9 height 9
click at [301, 198] on button "Save" at bounding box center [252, 200] width 175 height 19
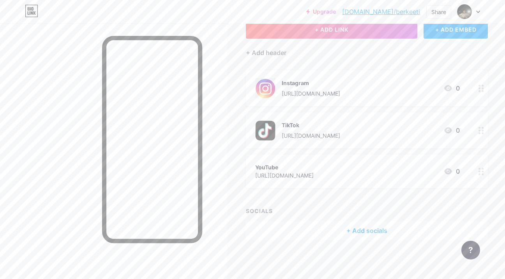
scroll to position [52, 0]
click at [484, 131] on div at bounding box center [481, 131] width 13 height 36
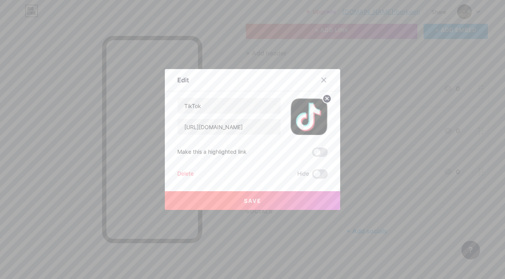
click at [329, 101] on circle at bounding box center [327, 98] width 9 height 9
click at [298, 202] on button "Save" at bounding box center [252, 200] width 175 height 19
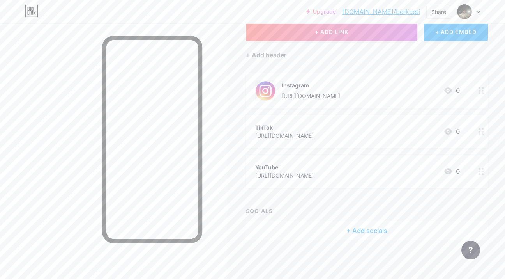
scroll to position [50, 0]
click at [482, 94] on div at bounding box center [481, 91] width 13 height 36
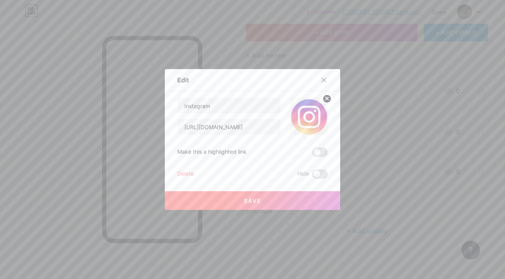
click at [326, 99] on icon at bounding box center [327, 98] width 3 height 3
click at [302, 199] on button "Save" at bounding box center [252, 200] width 175 height 19
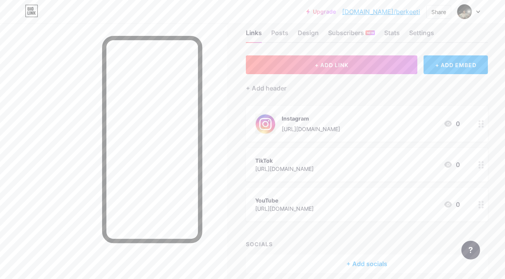
scroll to position [0, 0]
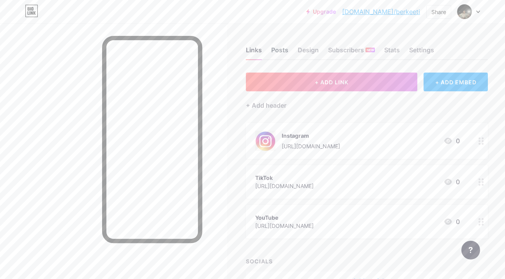
click at [281, 56] on div "Posts" at bounding box center [279, 52] width 17 height 14
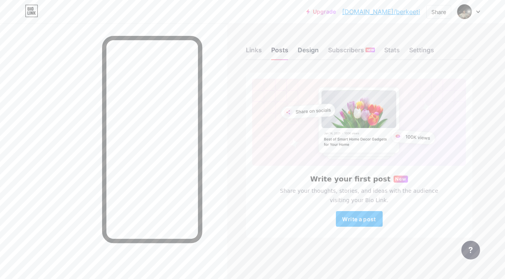
click at [305, 51] on div "Design" at bounding box center [308, 52] width 21 height 14
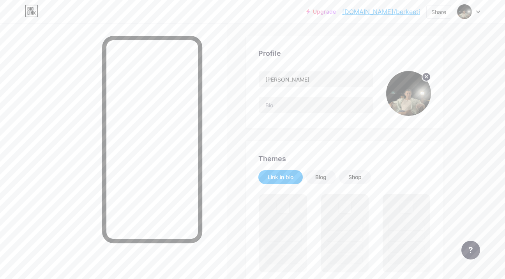
scroll to position [44, 0]
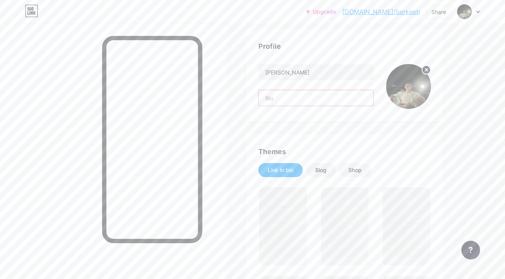
click at [312, 101] on input "text" at bounding box center [316, 98] width 115 height 16
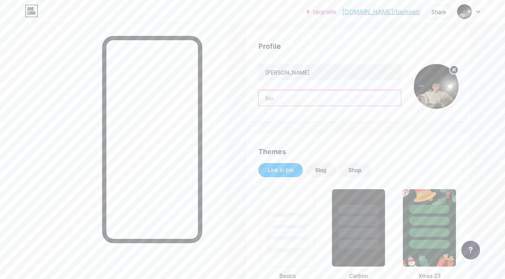
type input "k"
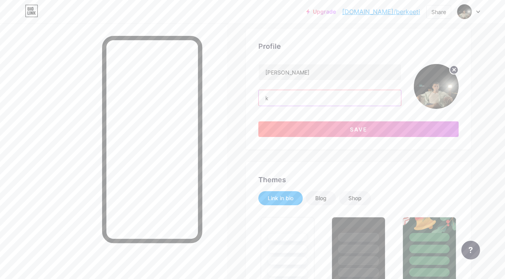
type input "#524324"
type input "#ffffff"
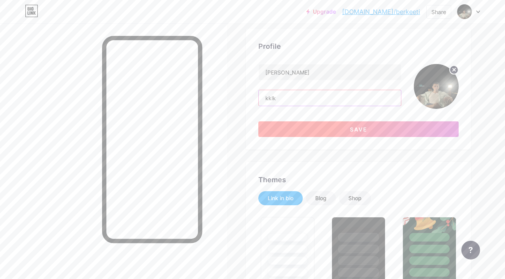
type input "kklk"
click at [343, 136] on button "Save" at bounding box center [358, 129] width 200 height 16
type input "#ffffff"
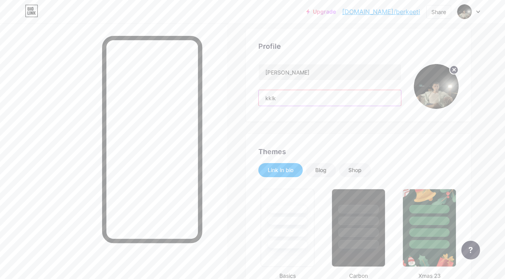
drag, startPoint x: 310, startPoint y: 102, endPoint x: 259, endPoint y: 96, distance: 51.4
click at [258, 96] on div "kklk" at bounding box center [329, 98] width 143 height 16
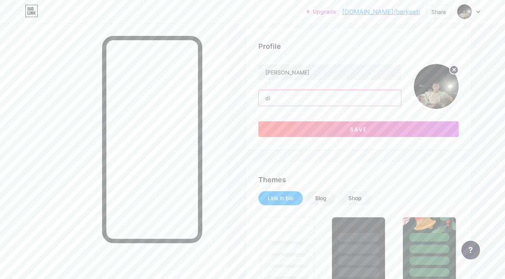
type input "d"
type input "Diğer Sosyal Medya Hesaplarım İçin:"
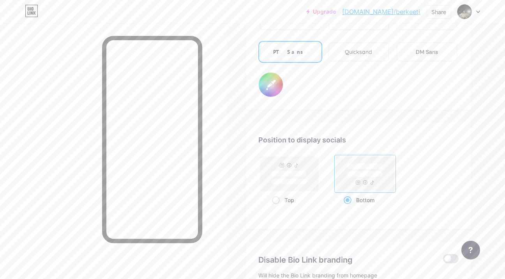
scroll to position [1437, 0]
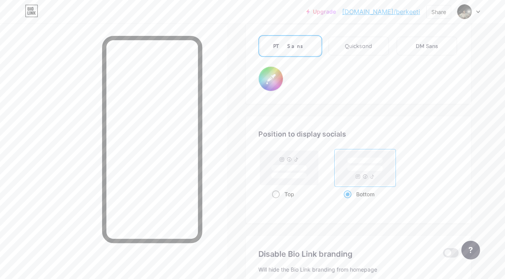
click at [301, 162] on rect at bounding box center [289, 167] width 58 height 34
click at [277, 201] on input "Top" at bounding box center [274, 203] width 5 height 5
radio input "true"
type input "#ffffff"
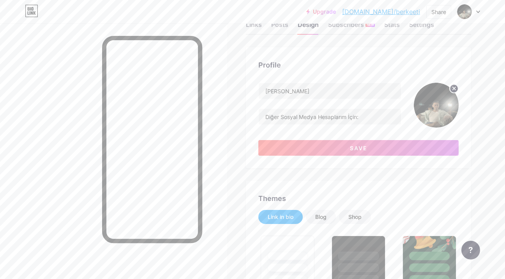
scroll to position [0, 0]
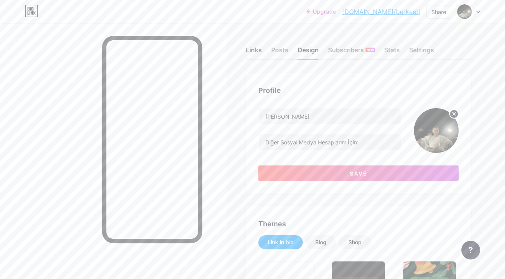
click at [249, 48] on div "Links" at bounding box center [254, 52] width 16 height 14
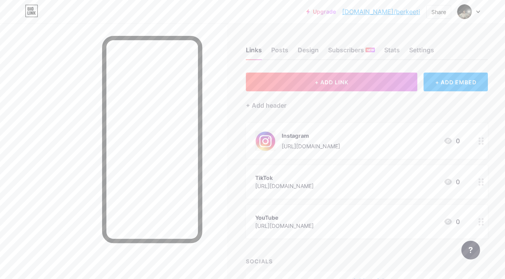
click at [481, 143] on icon at bounding box center [481, 140] width 5 height 7
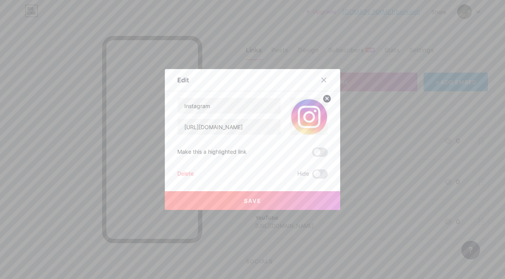
click at [324, 99] on circle at bounding box center [327, 98] width 9 height 9
click at [314, 199] on button "Save" at bounding box center [252, 200] width 175 height 19
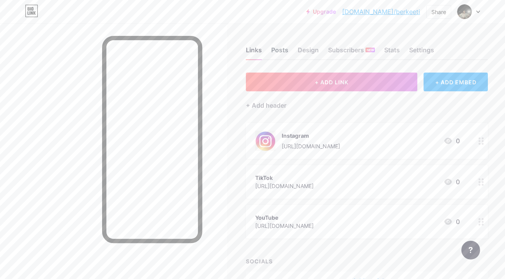
click at [282, 52] on div "Posts" at bounding box center [279, 52] width 17 height 14
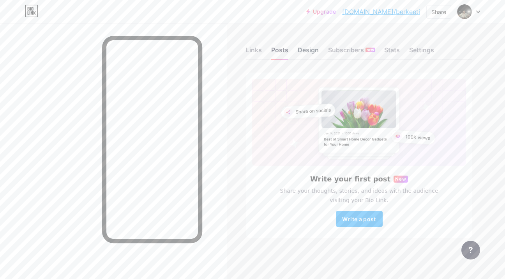
click at [310, 50] on div "Design" at bounding box center [308, 52] width 21 height 14
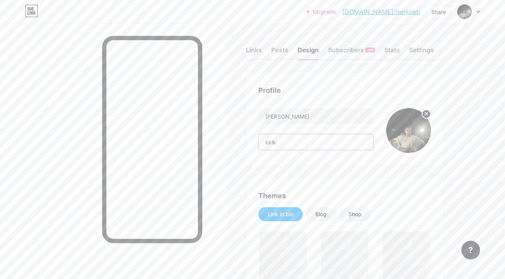
drag, startPoint x: 319, startPoint y: 140, endPoint x: 231, endPoint y: 144, distance: 88.2
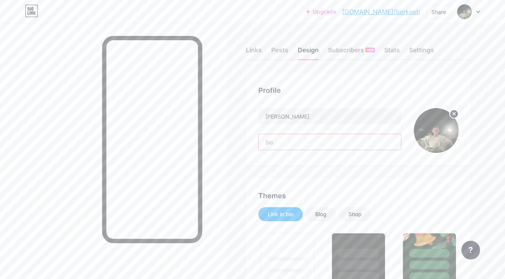
type input "#524324"
type input "#ffffff"
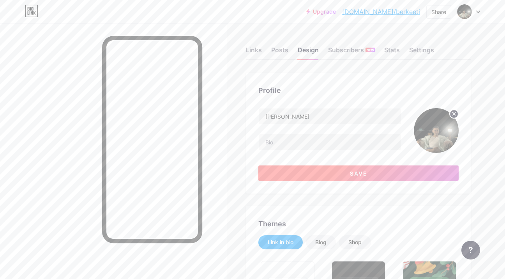
click at [287, 171] on button "Save" at bounding box center [358, 173] width 200 height 16
type input "#ffffff"
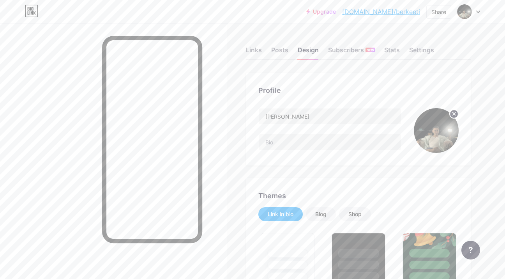
click at [478, 10] on div at bounding box center [469, 12] width 23 height 14
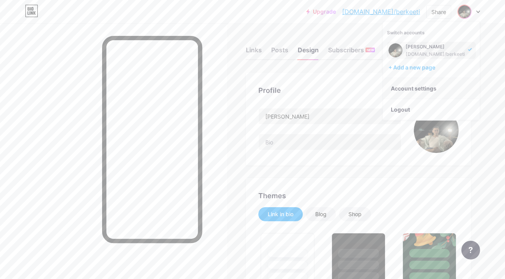
click at [446, 92] on link "Account settings" at bounding box center [431, 88] width 97 height 21
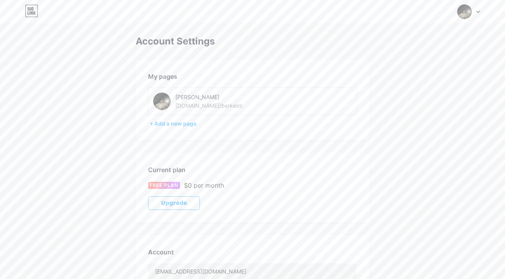
click at [210, 108] on div "[DOMAIN_NAME]/berkeeti" at bounding box center [208, 105] width 67 height 8
click at [223, 103] on div "[PERSON_NAME] [DOMAIN_NAME]/berkeeti" at bounding box center [230, 101] width 110 height 18
click at [207, 100] on div "[PERSON_NAME]" at bounding box center [230, 97] width 110 height 8
click at [474, 17] on div at bounding box center [469, 12] width 23 height 14
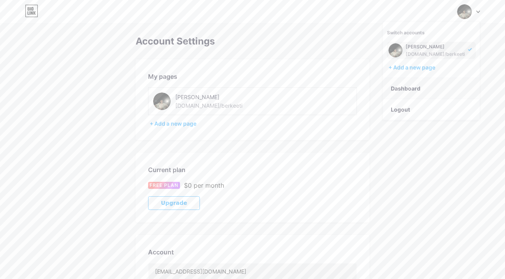
click at [412, 94] on link "Dashboard" at bounding box center [431, 88] width 97 height 21
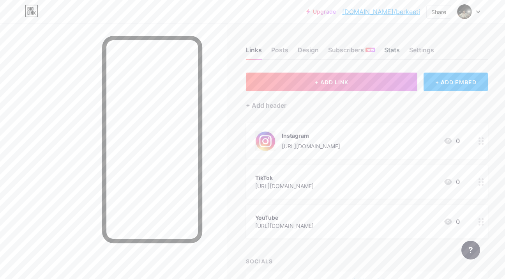
click at [392, 49] on div "Stats" at bounding box center [392, 52] width 16 height 14
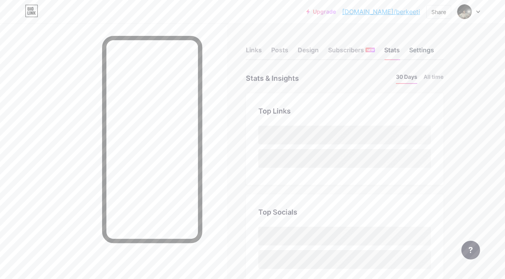
click at [418, 48] on div "Settings" at bounding box center [421, 52] width 25 height 14
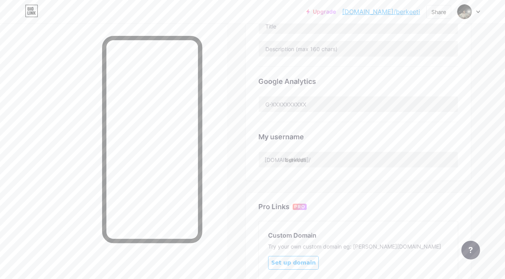
scroll to position [215, 0]
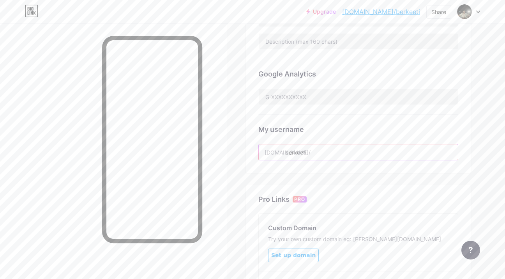
click at [324, 160] on input "berkeeti" at bounding box center [358, 152] width 199 height 16
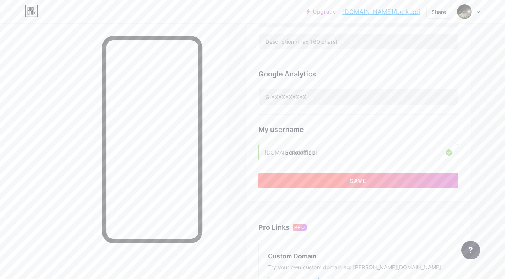
type input "3erkeofficial"
click at [386, 185] on button "Save" at bounding box center [358, 181] width 200 height 16
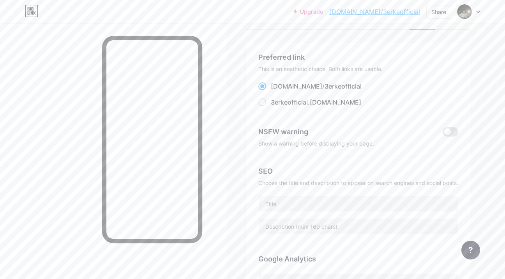
scroll to position [0, 0]
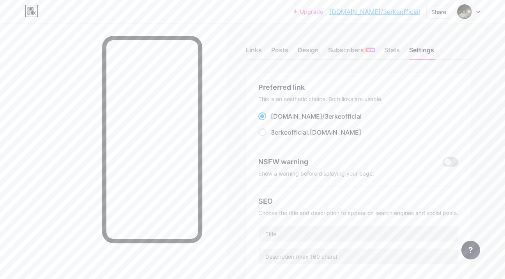
click at [387, 12] on link "[DOMAIN_NAME]/3erkeofficial" at bounding box center [374, 11] width 91 height 9
